Goal: Information Seeking & Learning: Learn about a topic

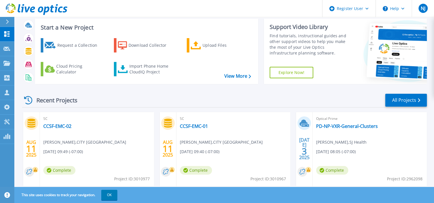
scroll to position [11, 0]
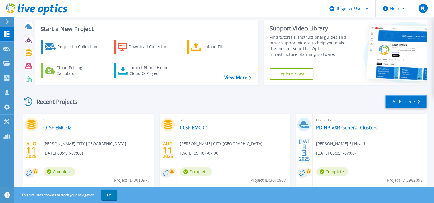
click at [399, 102] on link "All Projects" at bounding box center [406, 101] width 42 height 13
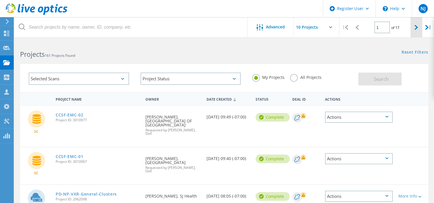
click at [412, 27] on div at bounding box center [416, 27] width 12 height 20
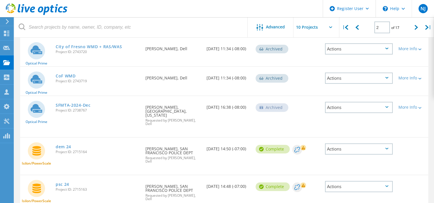
scroll to position [245, 0]
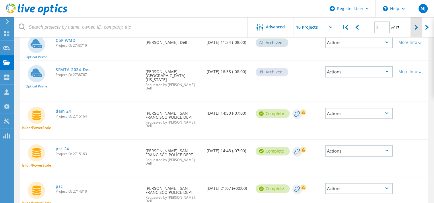
click at [414, 32] on div at bounding box center [416, 27] width 12 height 20
type input "3"
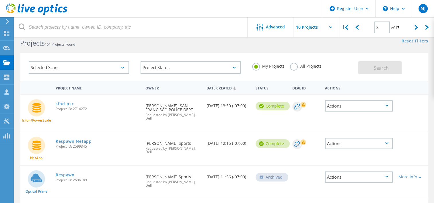
scroll to position [11, 0]
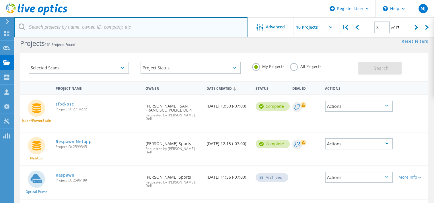
click at [145, 30] on input "text" at bounding box center [130, 27] width 233 height 20
paste input "rshing@aclibrary.org"
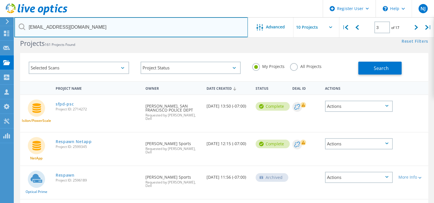
type input "rshing@aclibrary.org"
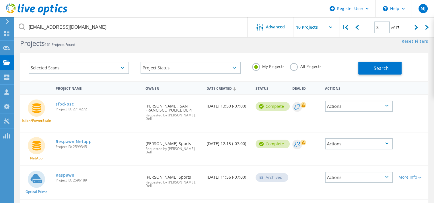
click at [370, 75] on div "Selected Scans Project Status In Progress Complete Published Anonymous Archived…" at bounding box center [224, 67] width 408 height 28
click at [369, 74] on button "Search" at bounding box center [379, 68] width 43 height 13
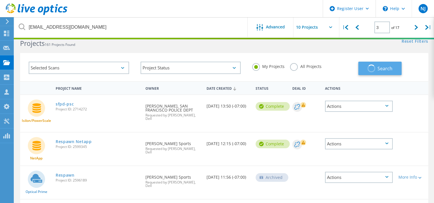
type input "1"
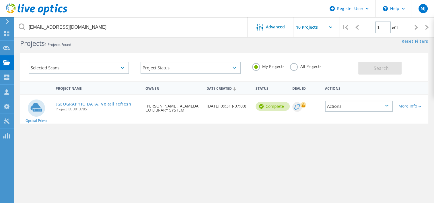
click at [114, 104] on link "Alameda County Library VxRail refresh" at bounding box center [93, 104] width 75 height 4
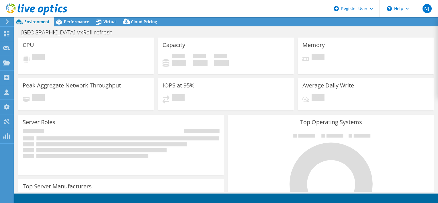
select select "USD"
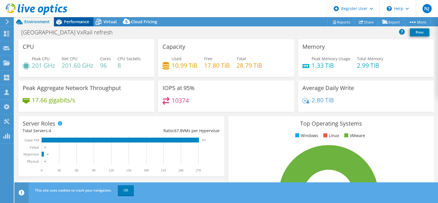
click at [71, 23] on span "Performance" at bounding box center [76, 21] width 25 height 5
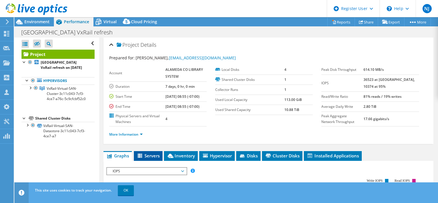
click at [144, 161] on li "Servers" at bounding box center [148, 156] width 29 height 10
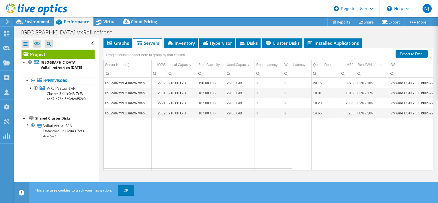
scroll to position [116, 0]
click at [186, 48] on li "Inventory" at bounding box center [181, 43] width 34 height 10
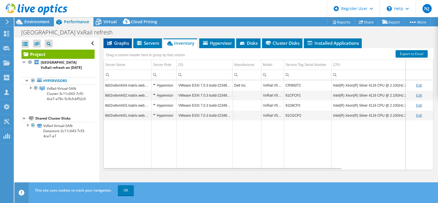
click at [120, 46] on span "Graphs" at bounding box center [117, 43] width 23 height 6
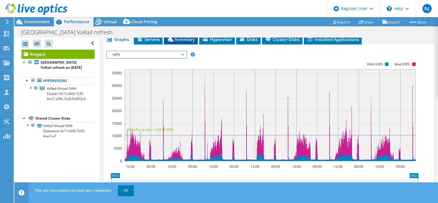
click at [189, 42] on span "Inventory" at bounding box center [181, 39] width 28 height 6
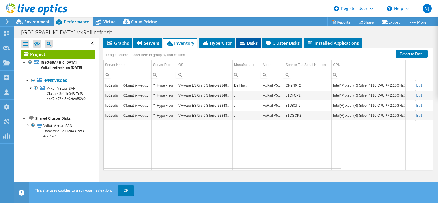
click at [255, 46] on span "Disks" at bounding box center [248, 43] width 19 height 6
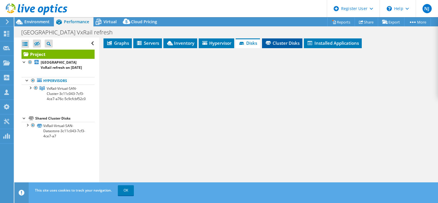
click at [292, 46] on span "Cluster Disks" at bounding box center [282, 43] width 35 height 6
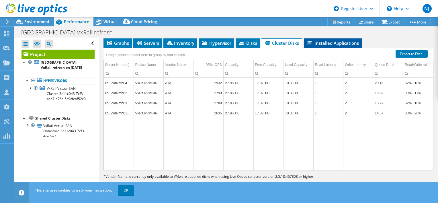
click at [328, 48] on li "Installed Applications" at bounding box center [333, 43] width 58 height 10
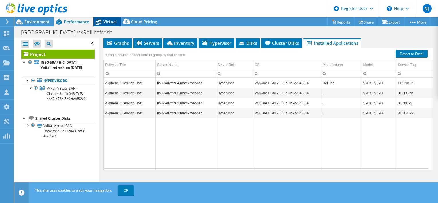
click at [101, 21] on icon at bounding box center [98, 22] width 10 height 10
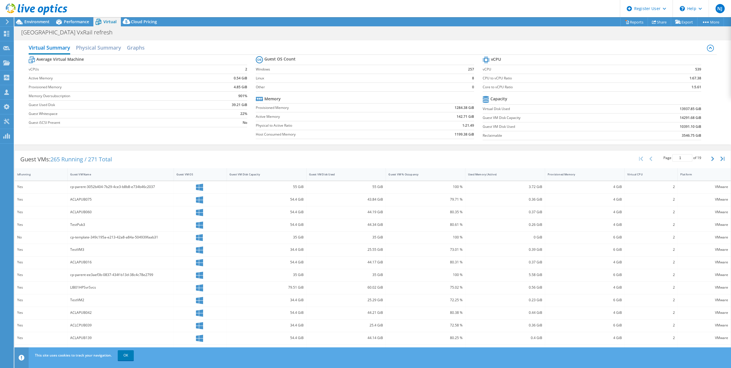
scroll to position [0, 0]
click at [44, 24] on div "Environment" at bounding box center [34, 21] width 40 height 9
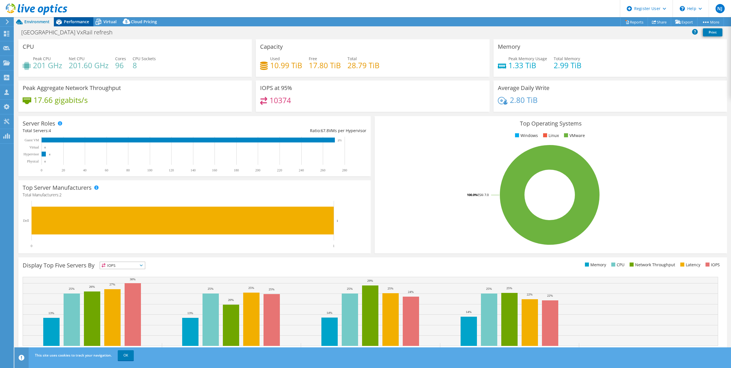
click at [81, 21] on span "Performance" at bounding box center [76, 21] width 25 height 5
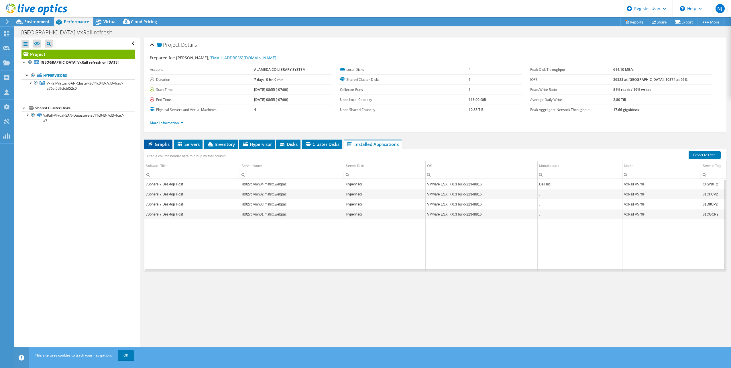
click at [162, 143] on span "Graphs" at bounding box center [158, 144] width 23 height 6
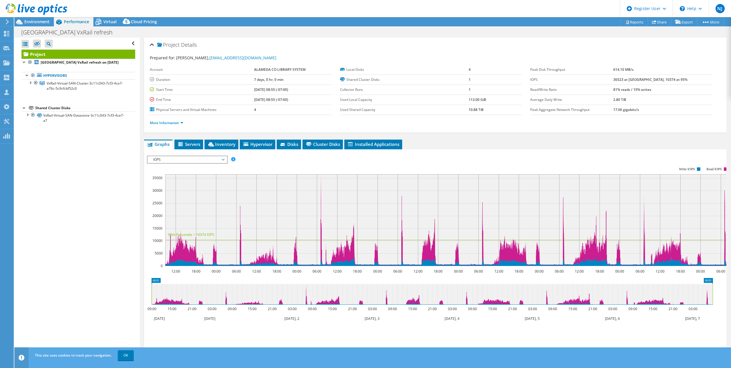
click at [208, 156] on span "IOPS" at bounding box center [187, 159] width 74 height 7
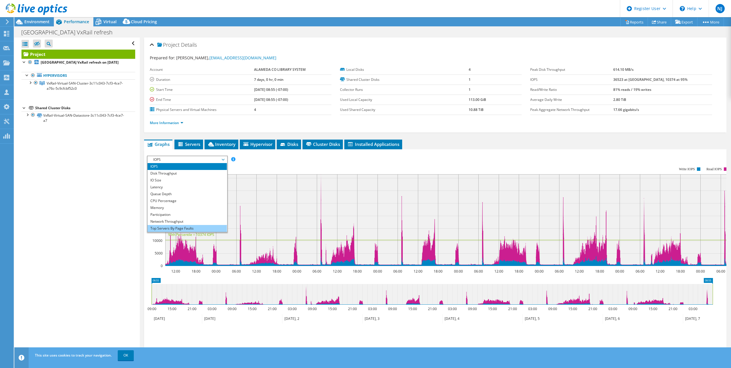
scroll to position [21, 0]
click at [178, 203] on li "All" at bounding box center [187, 228] width 79 height 7
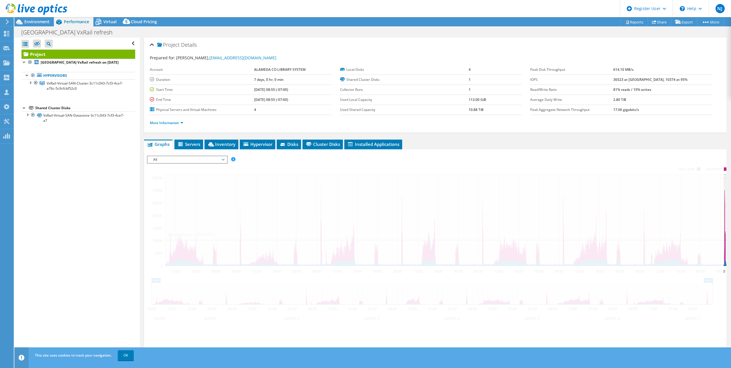
click at [214, 161] on span "All" at bounding box center [187, 159] width 74 height 7
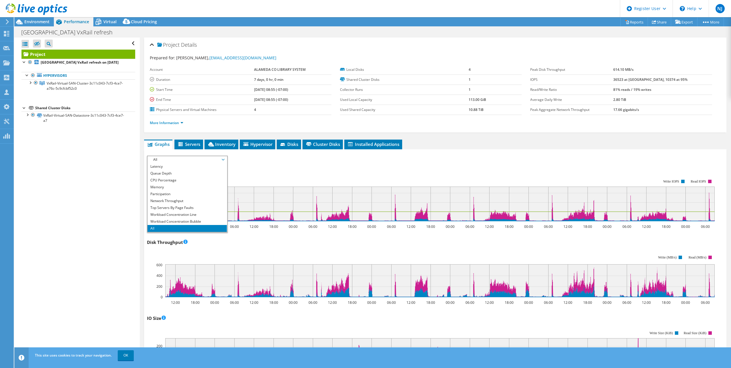
click at [438, 162] on div "IOPS 12:00 18:00 00:00 06:00 12:00 18:00 00:00 06:00 12:00 18:00 00:00 06:00 12…" at bounding box center [435, 195] width 577 height 67
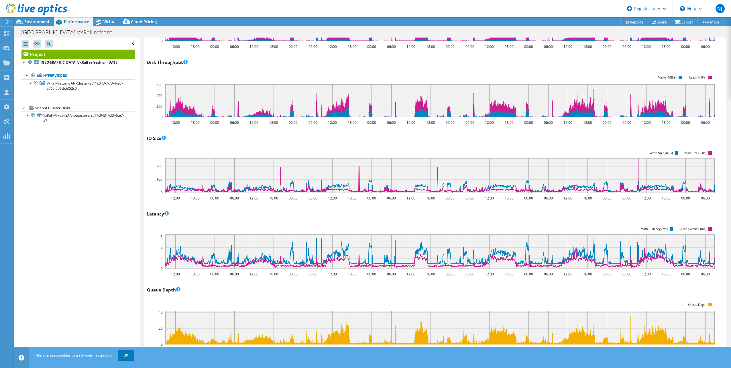
scroll to position [0, 0]
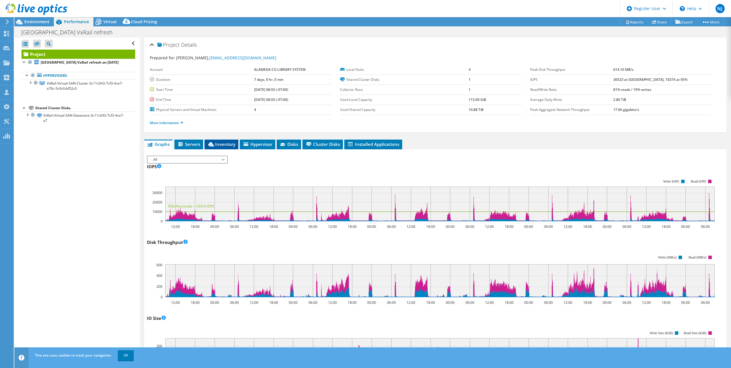
click at [237, 145] on li "Inventory" at bounding box center [222, 145] width 34 height 10
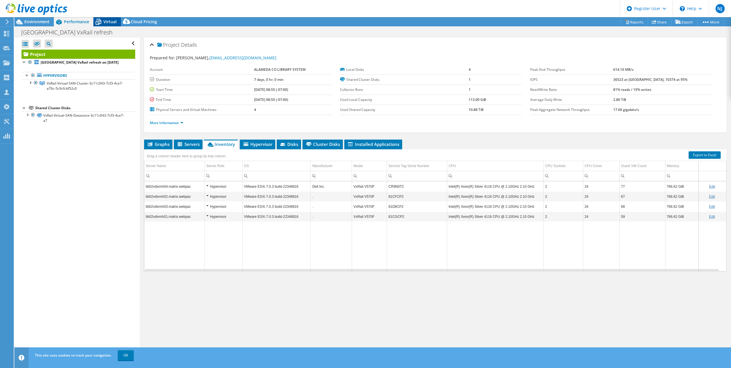
click at [101, 18] on icon at bounding box center [98, 22] width 10 height 10
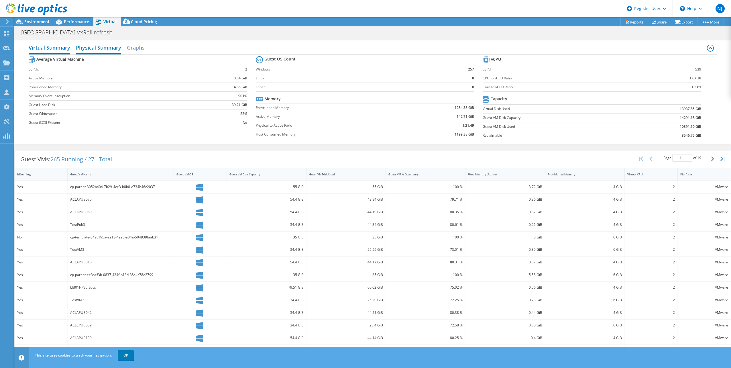
click at [78, 49] on h2 "Physical Summary" at bounding box center [98, 48] width 45 height 13
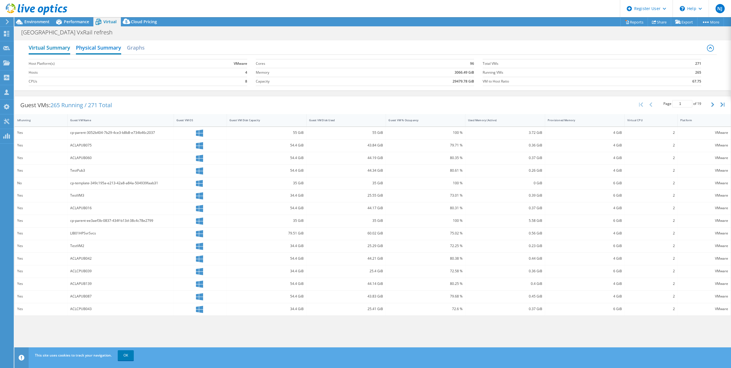
click at [57, 52] on h2 "Virtual Summary" at bounding box center [50, 48] width 42 height 13
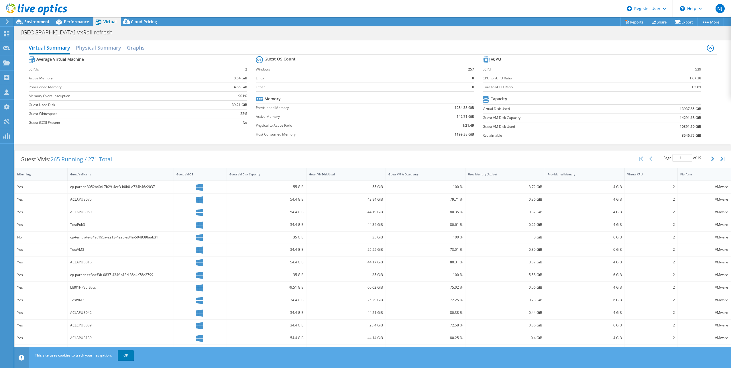
click at [125, 50] on div "Virtual Summary Physical Summary Graphs" at bounding box center [373, 48] width 688 height 13
click at [128, 50] on h2 "Graphs" at bounding box center [136, 48] width 18 height 13
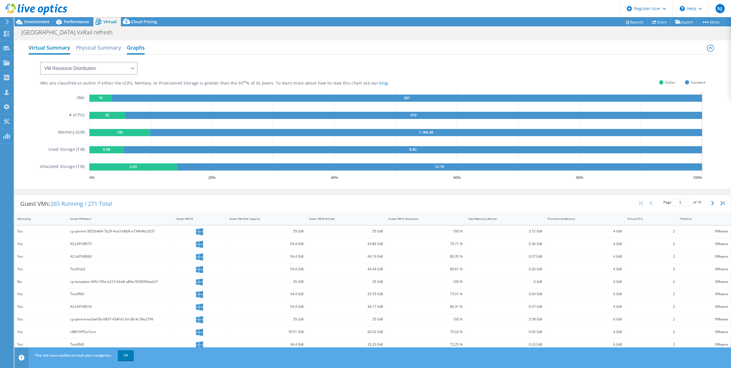
click at [55, 51] on h2 "Virtual Summary" at bounding box center [50, 48] width 42 height 13
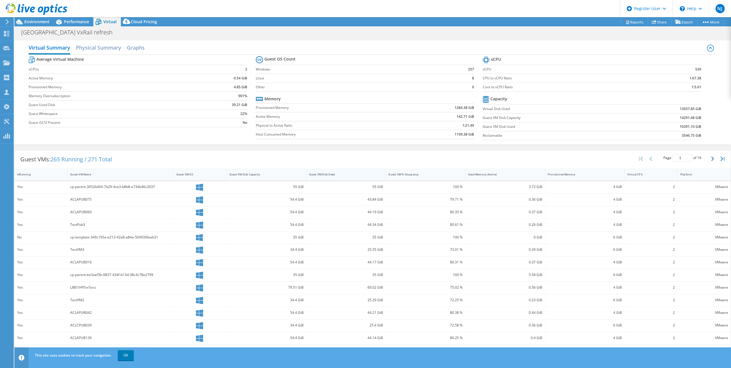
click at [340, 173] on div "Guest VM Disk Used" at bounding box center [342, 175] width 67 height 4
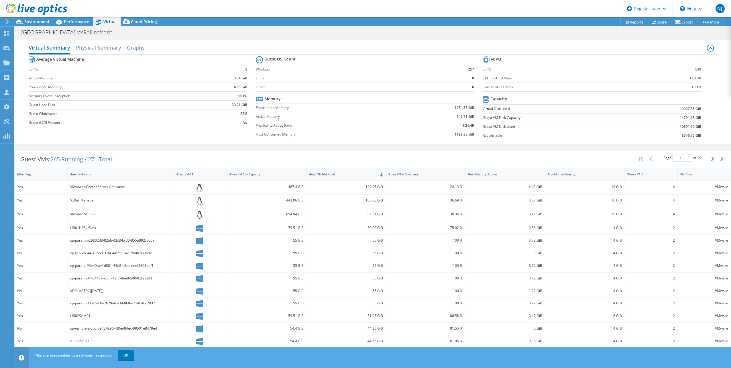
click at [438, 156] on div "Guest VMs: 265 Running / 271 Total Page 1 of 19 5 rows 10 rows 20 rows 25 rows …" at bounding box center [373, 159] width 717 height 18
click at [438, 174] on div "Provisioned Memory" at bounding box center [581, 175] width 67 height 4
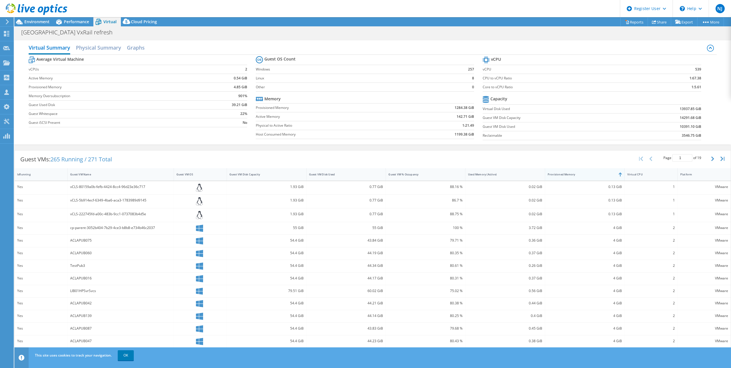
click at [438, 174] on div "Provisioned Memory" at bounding box center [581, 175] width 67 height 4
click at [438, 175] on div "Used Memory (Active)" at bounding box center [502, 174] width 73 height 9
click at [376, 175] on div "Guest VM Disk Used" at bounding box center [343, 174] width 73 height 9
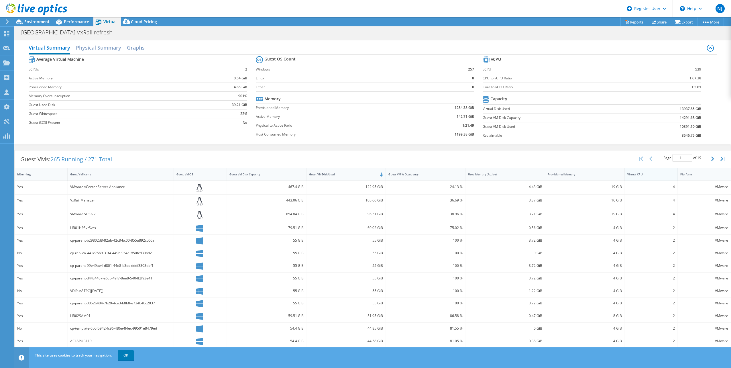
click at [438, 170] on div "Virtual CPU" at bounding box center [648, 174] width 46 height 9
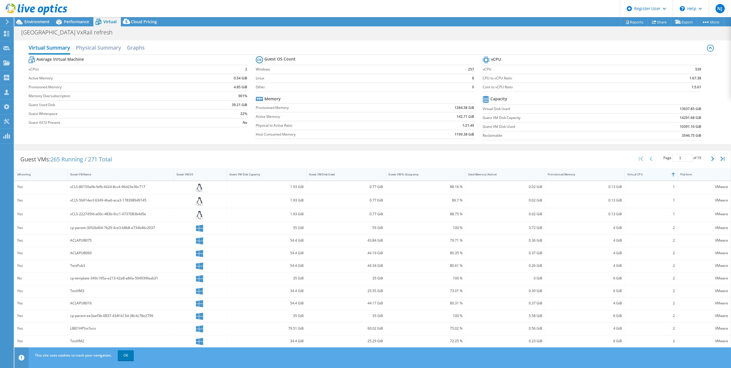
click at [438, 170] on div "Virtual CPU" at bounding box center [648, 174] width 46 height 9
click at [108, 50] on h2 "Physical Summary" at bounding box center [98, 48] width 45 height 13
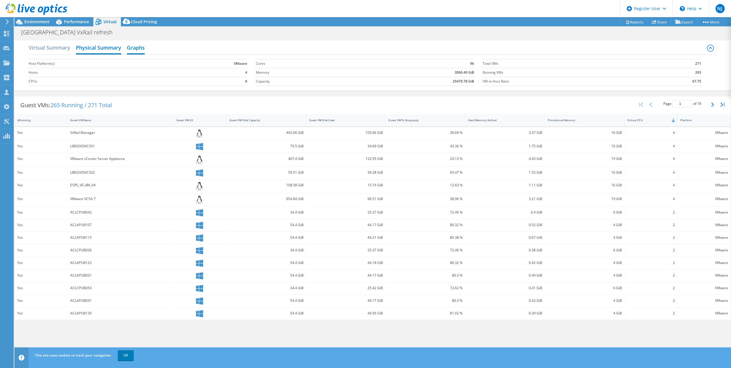
click at [138, 52] on h2 "Graphs" at bounding box center [136, 48] width 18 height 13
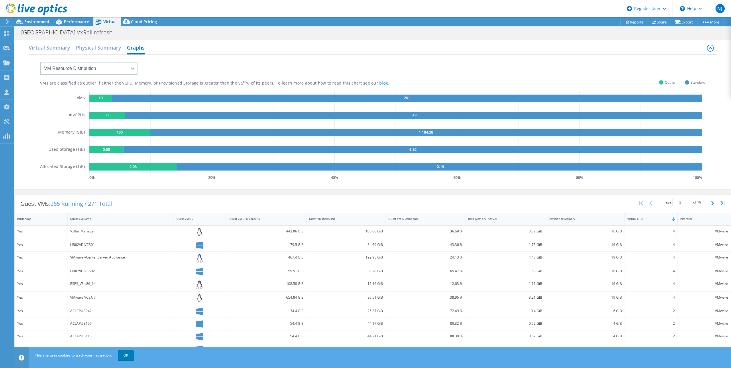
click at [99, 98] on text "10" at bounding box center [101, 97] width 4 height 5
click at [32, 21] on span "Environment" at bounding box center [36, 21] width 25 height 5
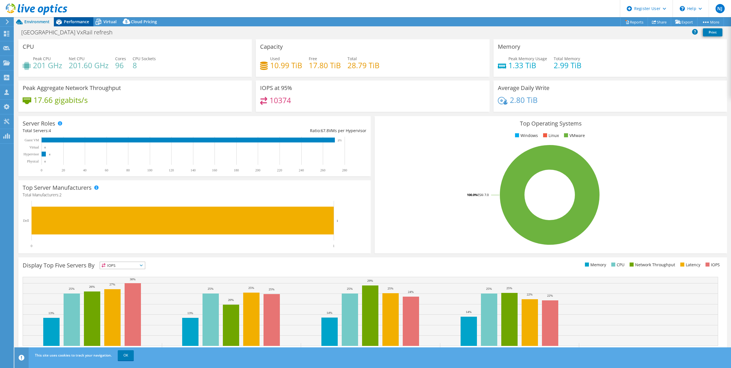
click at [78, 21] on span "Performance" at bounding box center [76, 21] width 25 height 5
